Goal: Task Accomplishment & Management: Use online tool/utility

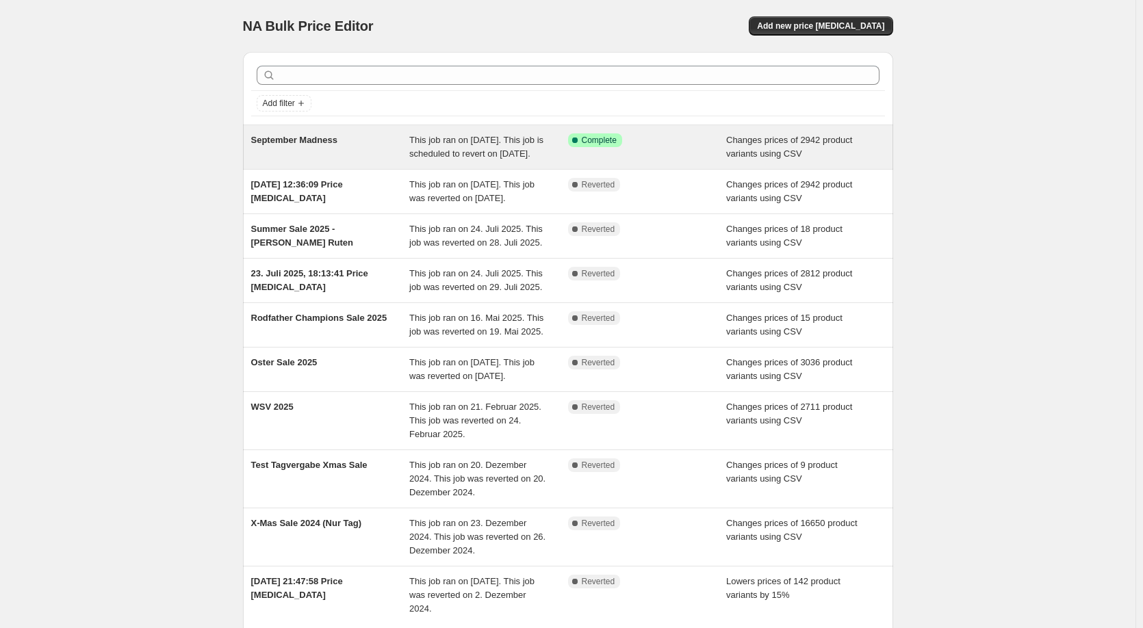
click at [326, 161] on div "September Madness" at bounding box center [330, 146] width 159 height 27
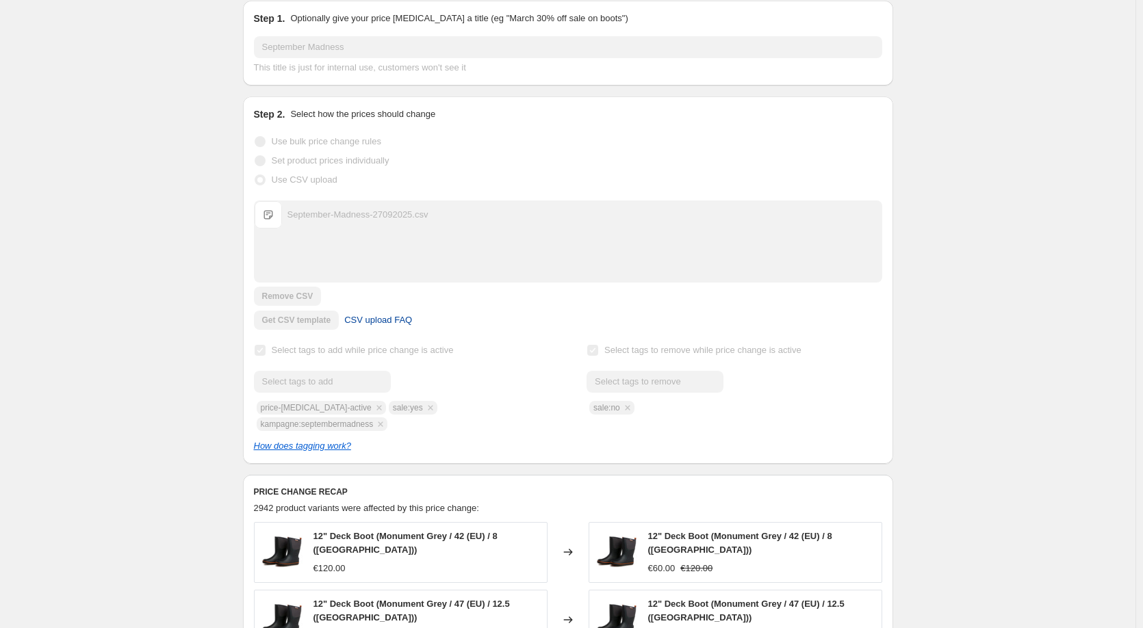
scroll to position [205, 0]
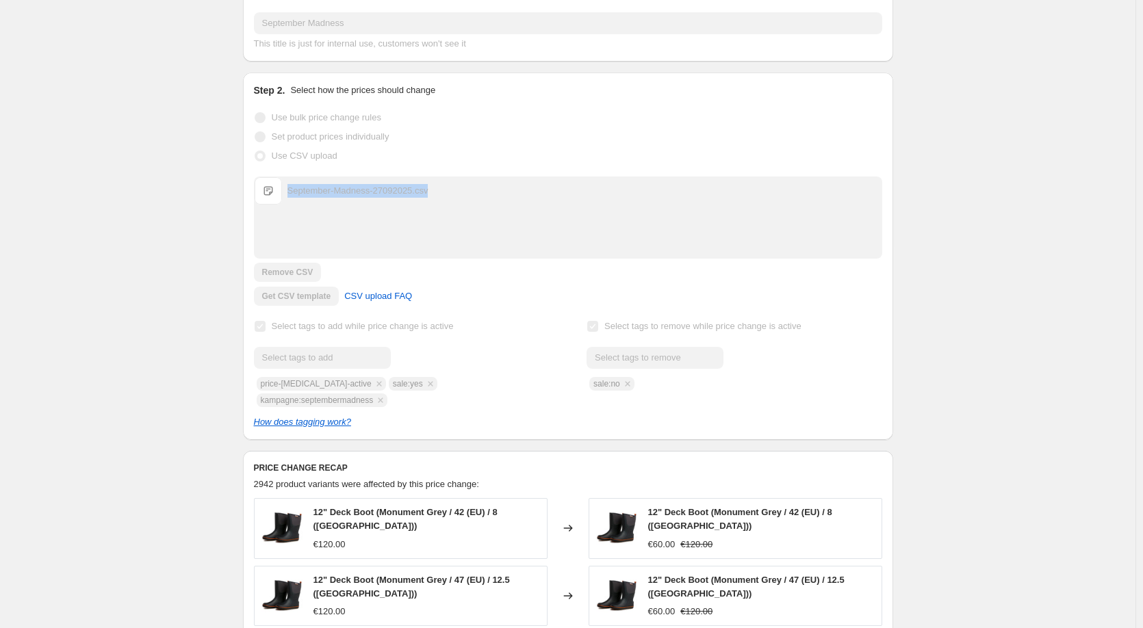
drag, startPoint x: 457, startPoint y: 206, endPoint x: 281, endPoint y: 198, distance: 176.8
click at [281, 198] on div "September-Madness-27092025.csv September-Madness-27092025.csv" at bounding box center [568, 190] width 627 height 27
copy div "September-Madness-27092025.csv"
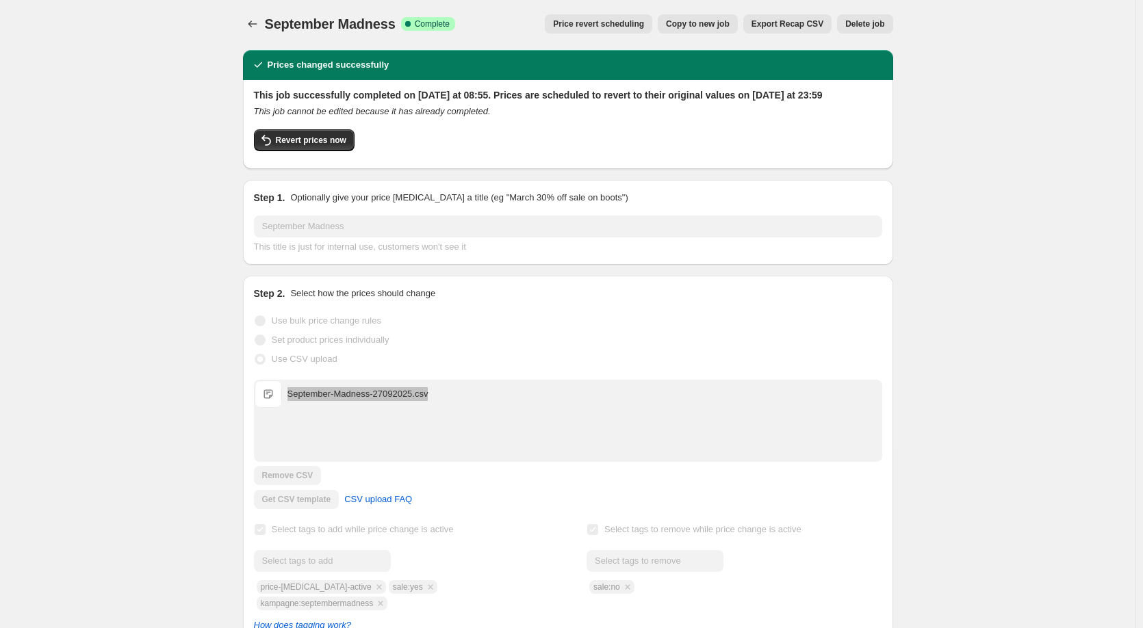
scroll to position [0, 0]
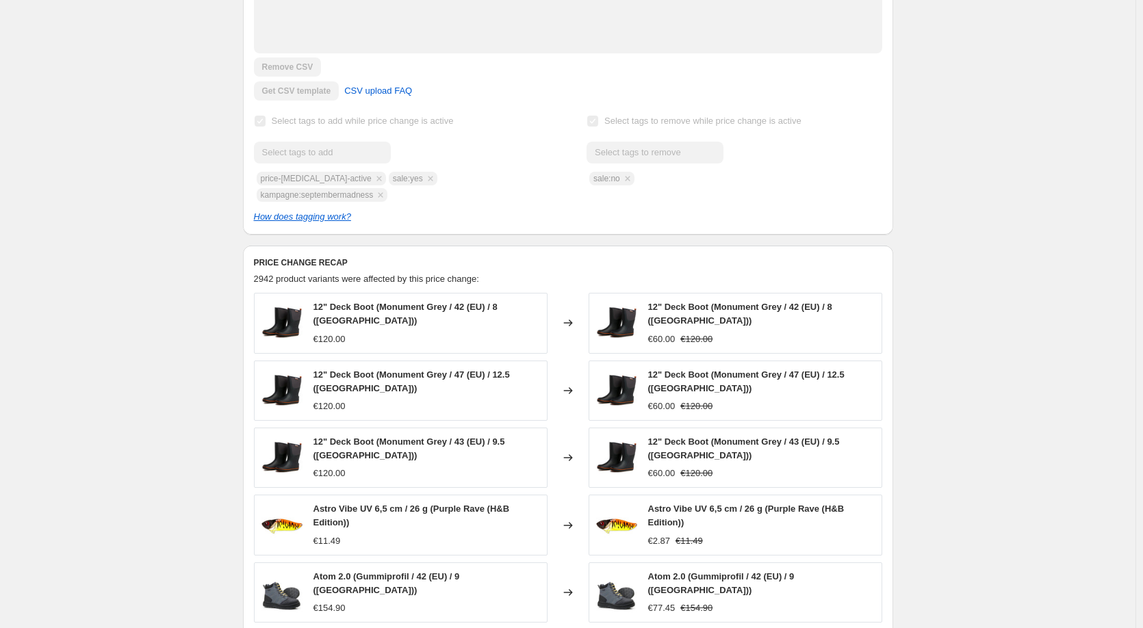
click at [1028, 295] on div "September Madness. This page is ready September Madness Success Complete Comple…" at bounding box center [568, 345] width 1136 height 1513
